Goal: Task Accomplishment & Management: Use online tool/utility

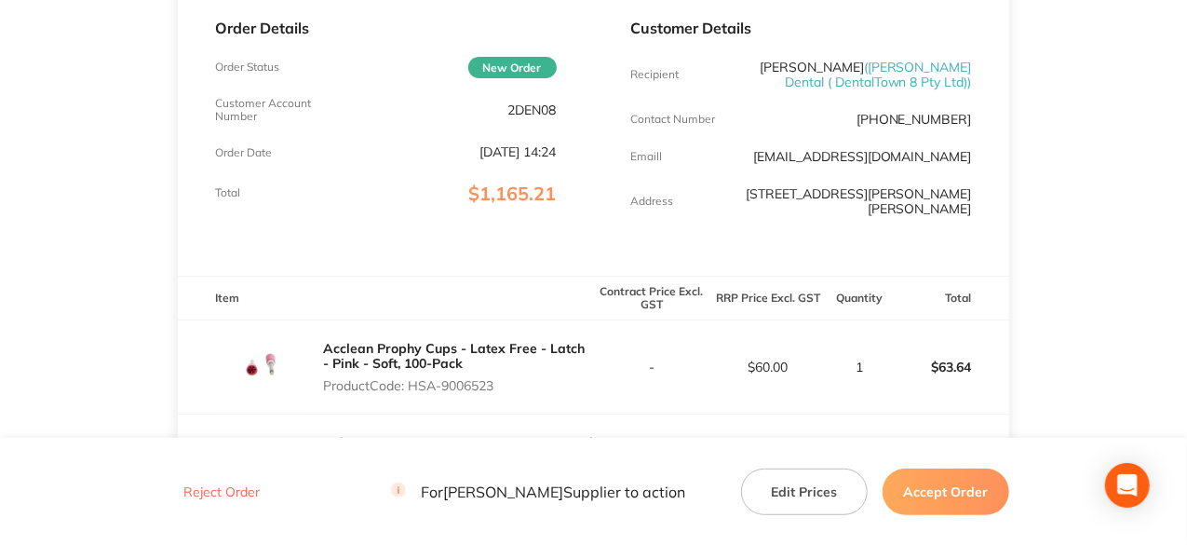
scroll to position [186, 0]
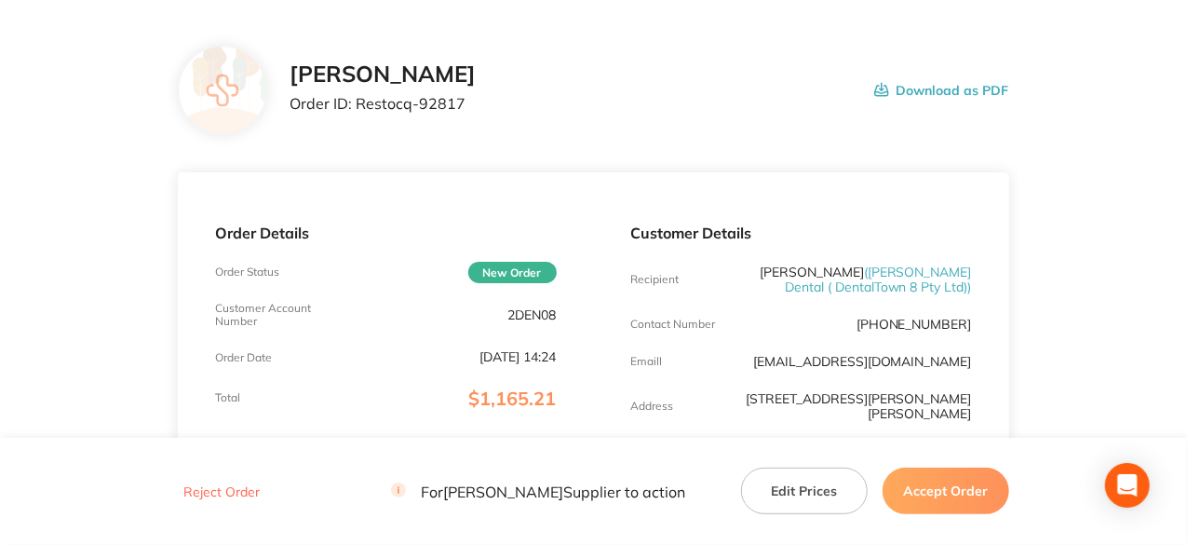
scroll to position [186, 0]
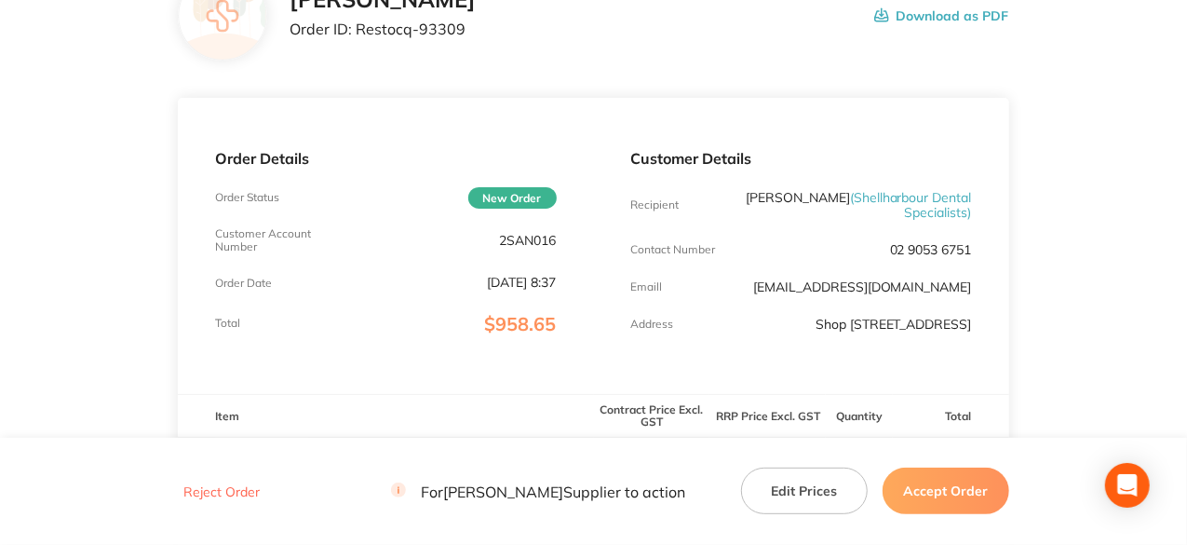
scroll to position [279, 0]
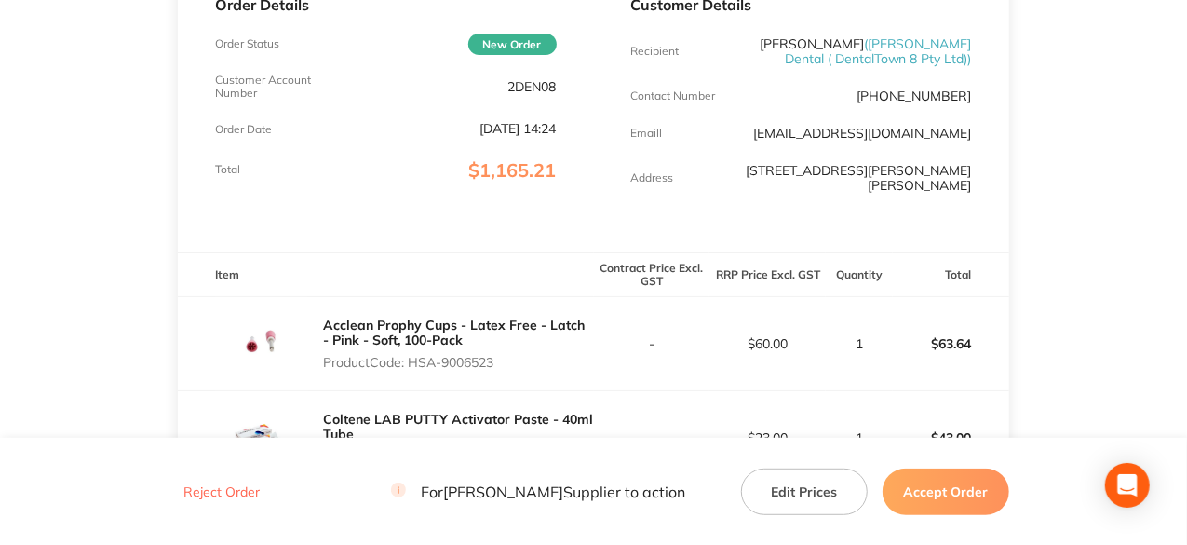
scroll to position [466, 0]
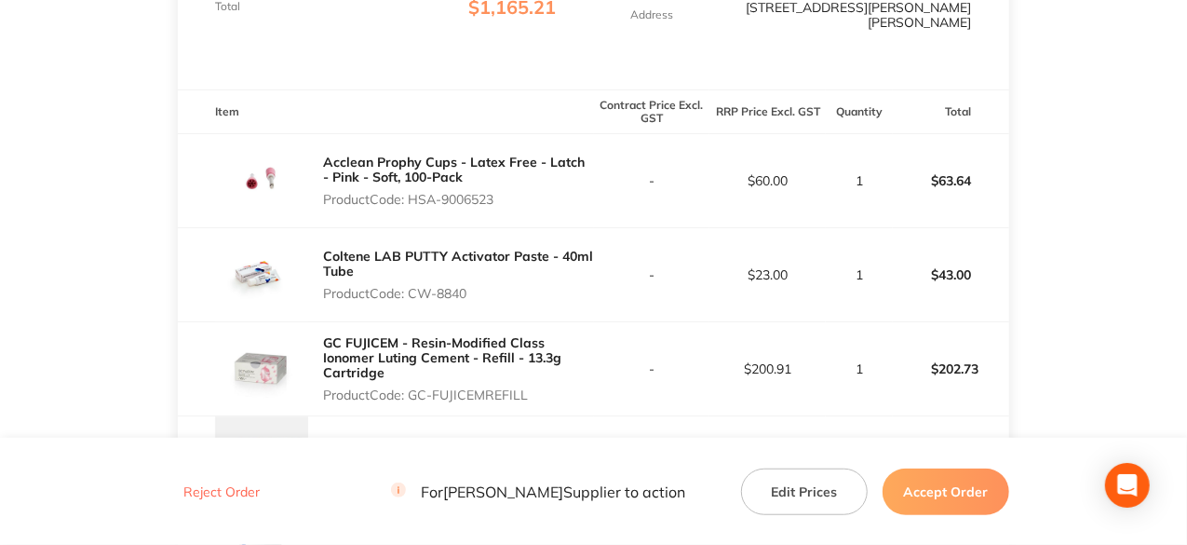
drag, startPoint x: 499, startPoint y: 201, endPoint x: 414, endPoint y: 195, distance: 85.0
click at [414, 195] on p "Product Code: HSA-9006523" at bounding box center [458, 199] width 270 height 15
copy p "HSA-9006523"
drag, startPoint x: 473, startPoint y: 295, endPoint x: 457, endPoint y: 281, distance: 21.1
click at [413, 292] on p "Product Code: CW-8840" at bounding box center [458, 293] width 270 height 15
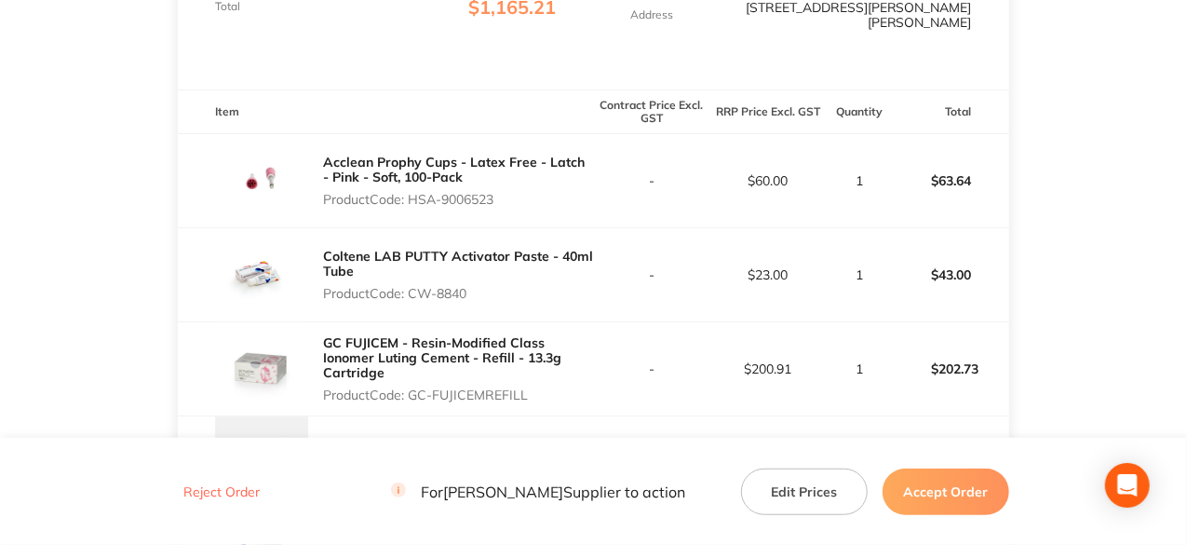
copy p "CW-8840"
